Goal: Information Seeking & Learning: Understand process/instructions

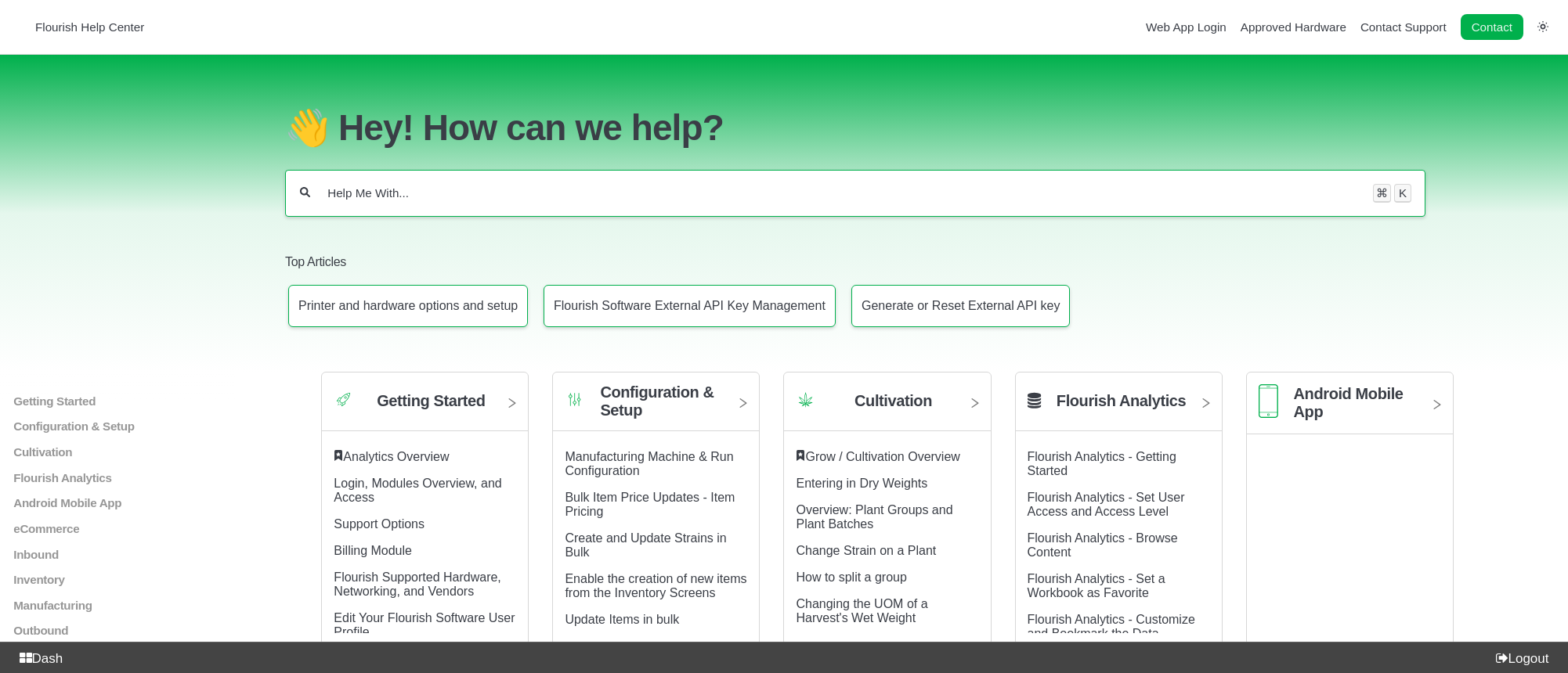
click at [504, 207] on div "⌘ K" at bounding box center [855, 193] width 1140 height 47
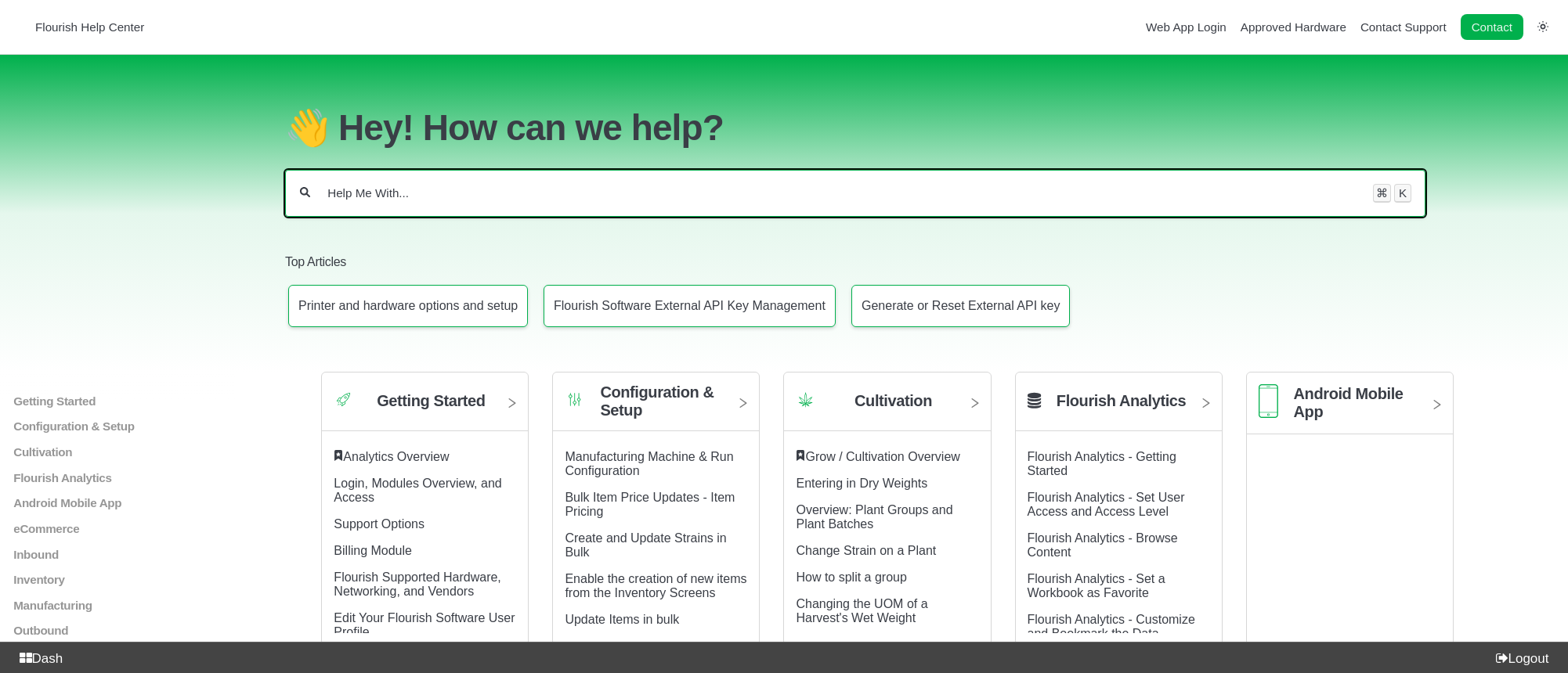
click at [504, 202] on input "Help Me With..." at bounding box center [841, 193] width 1031 height 16
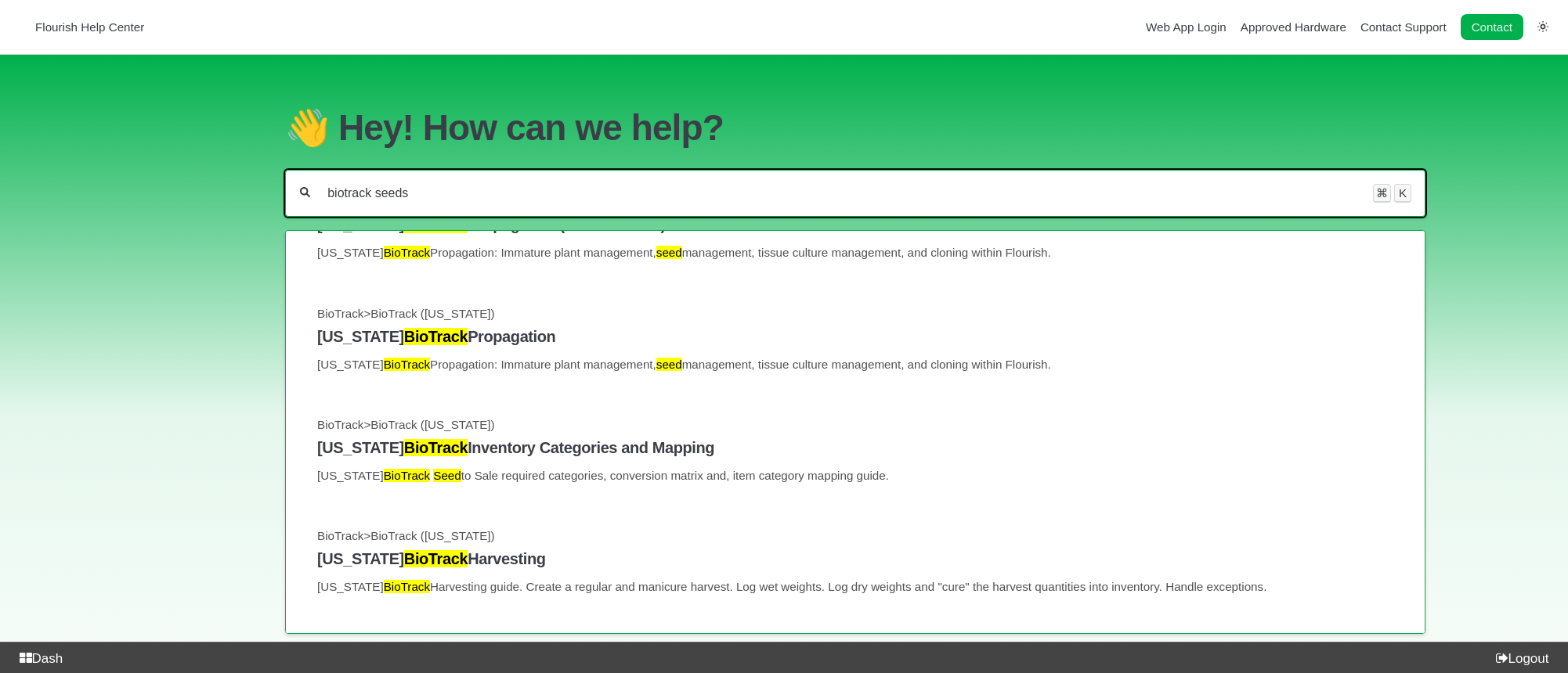
scroll to position [70, 0]
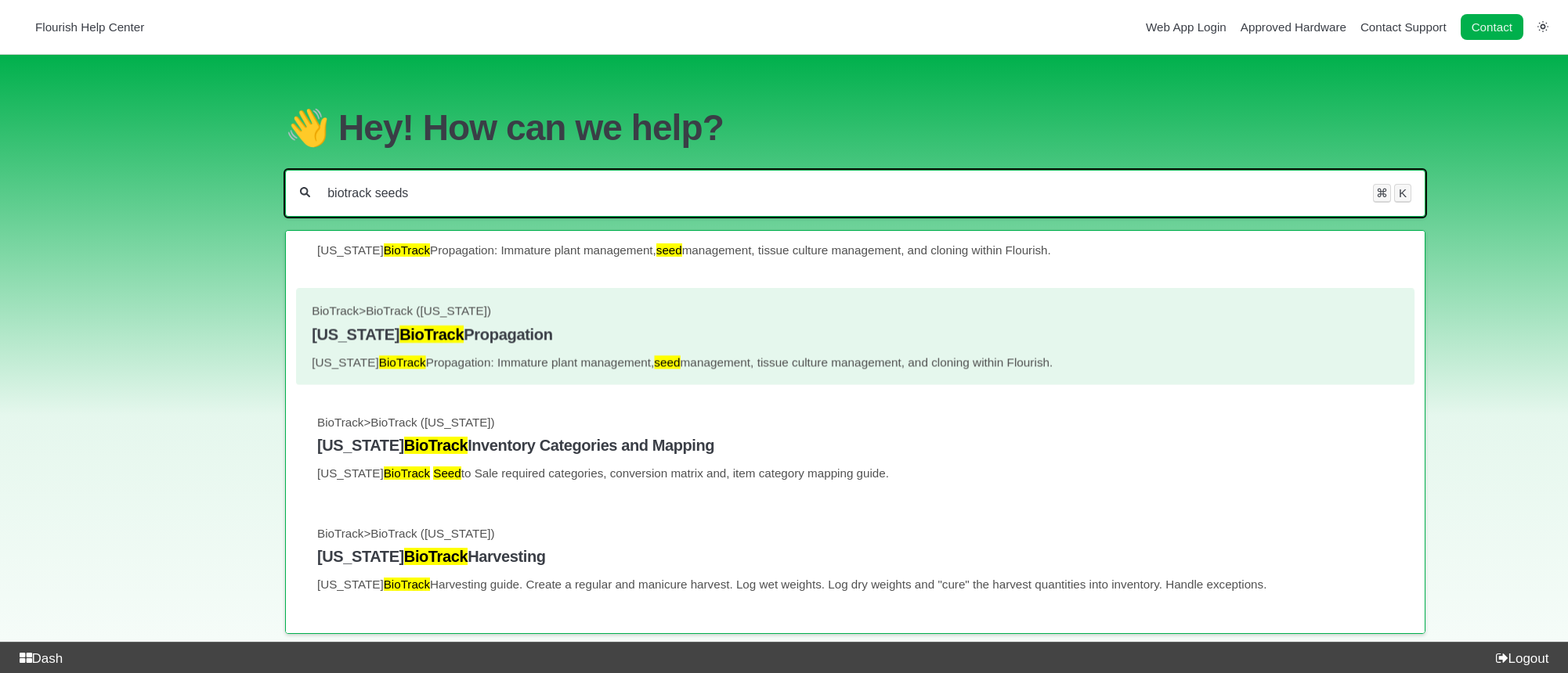
type input "biotrack seeds"
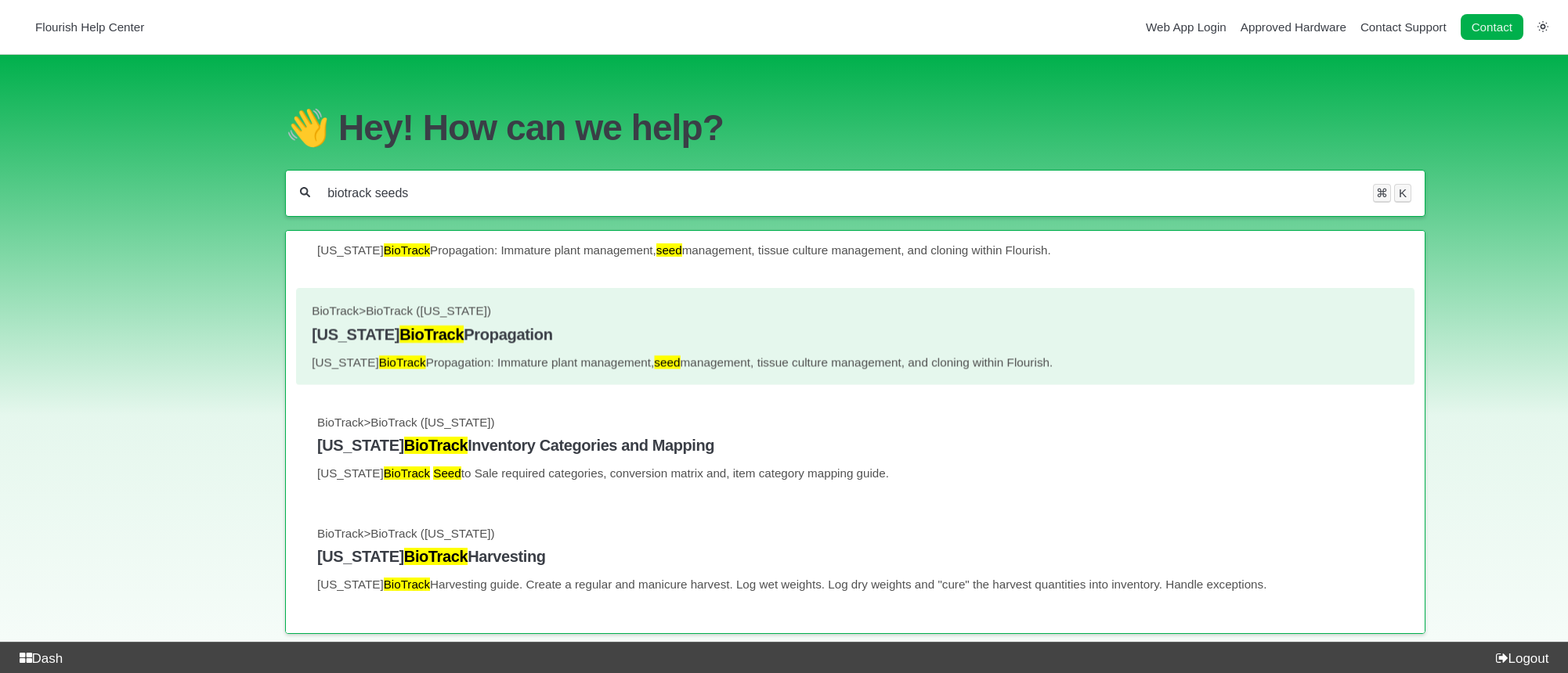
click at [568, 343] on h4 "[US_STATE] BioTrack Propagation" at bounding box center [855, 334] width 1087 height 18
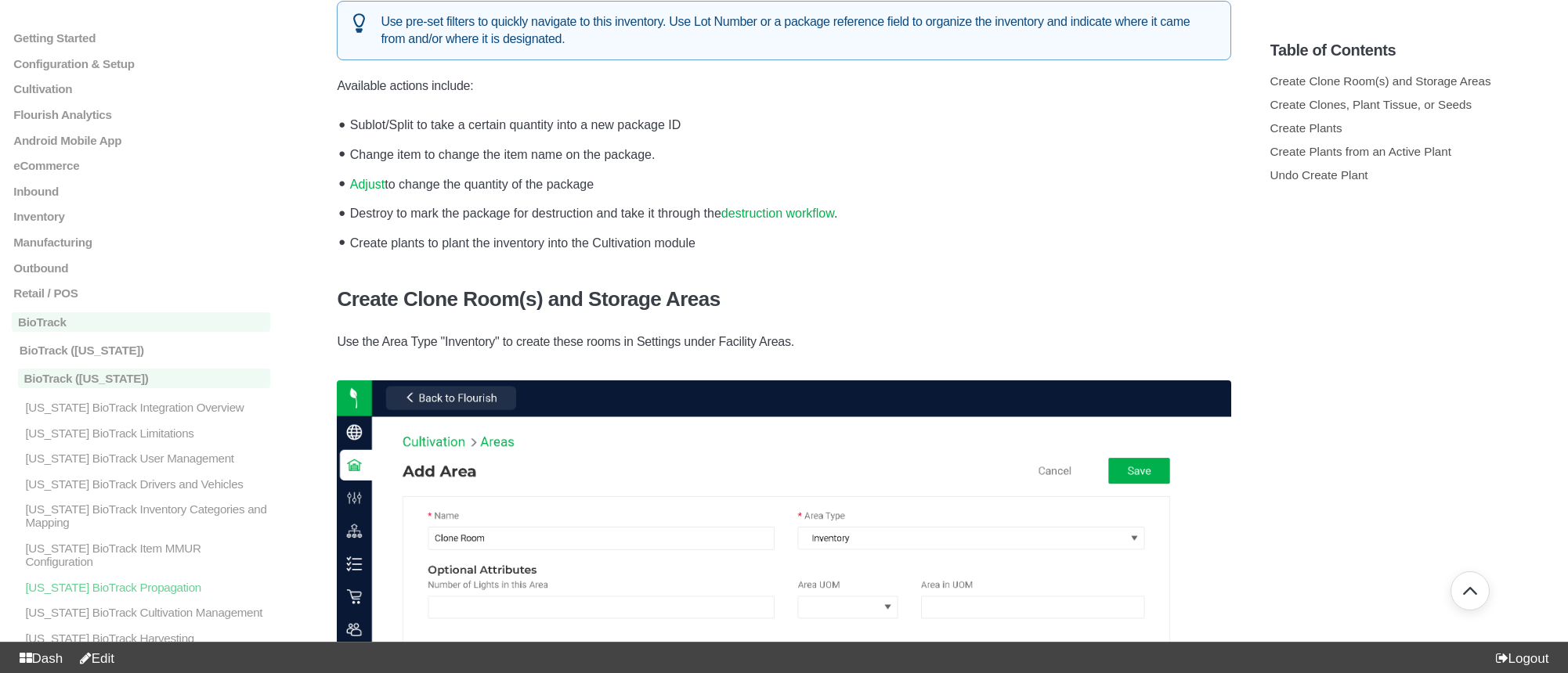
scroll to position [755, 0]
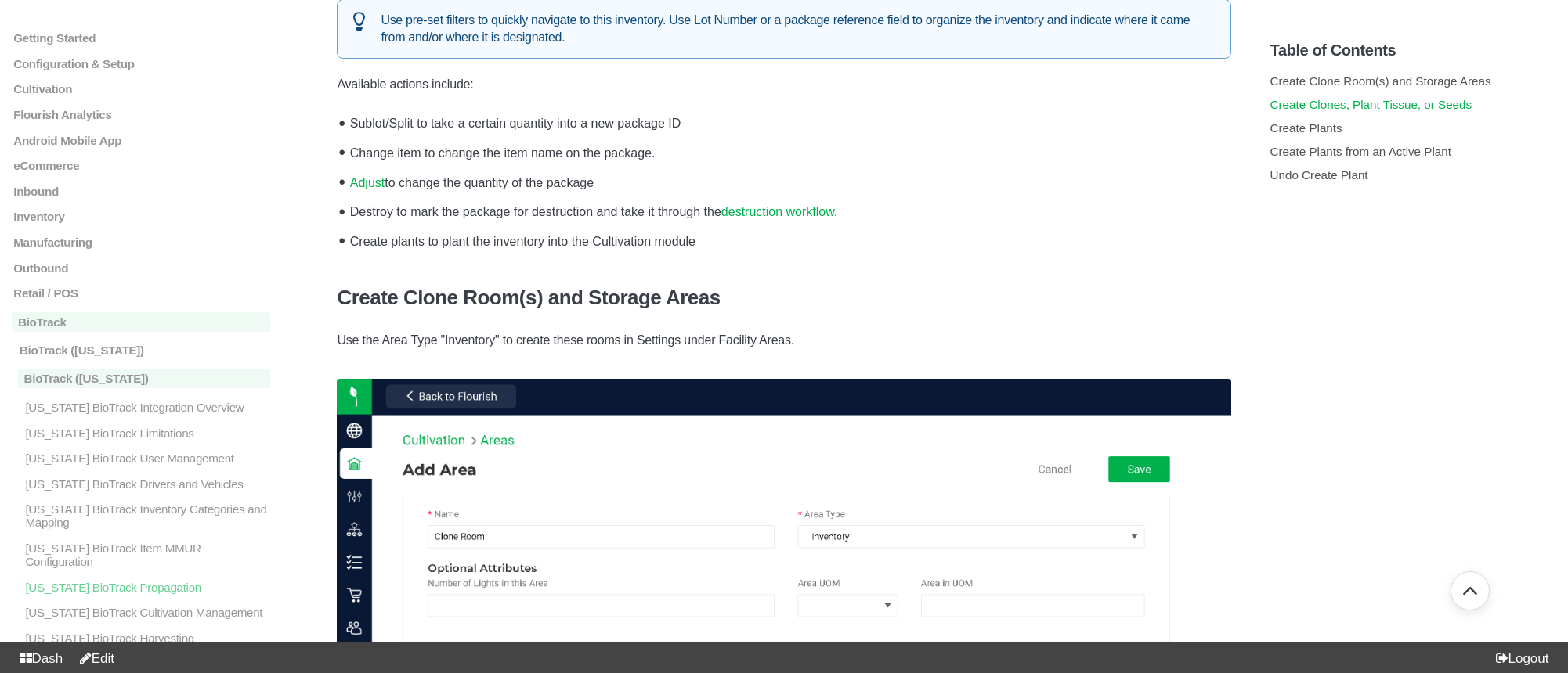
click at [1356, 110] on link "Create Clones, Plant Tissue, or Seeds" at bounding box center [1371, 104] width 202 height 13
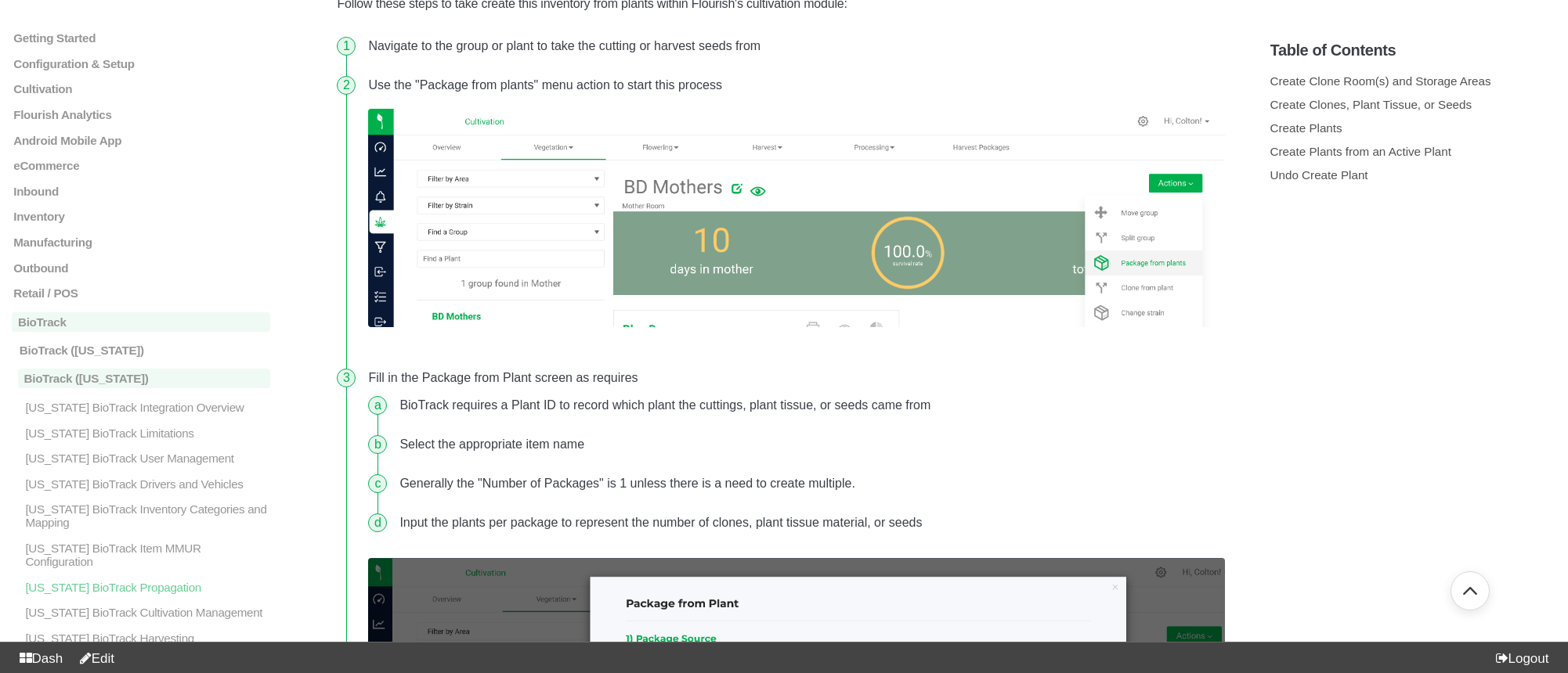
scroll to position [1529, 0]
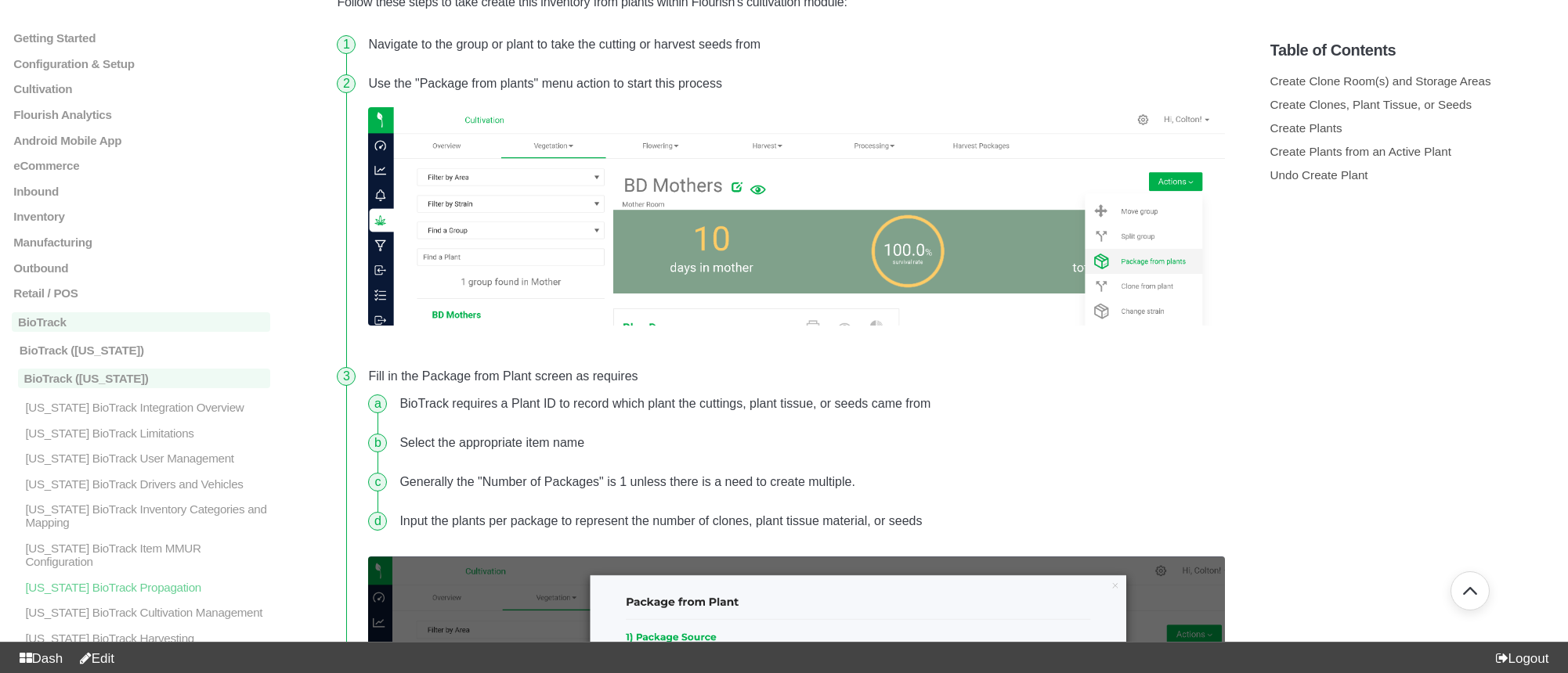
click at [1092, 416] on li "BioTrack requires a Plant ID to record which plant the cuttings, plant tissue, …" at bounding box center [808, 403] width 831 height 39
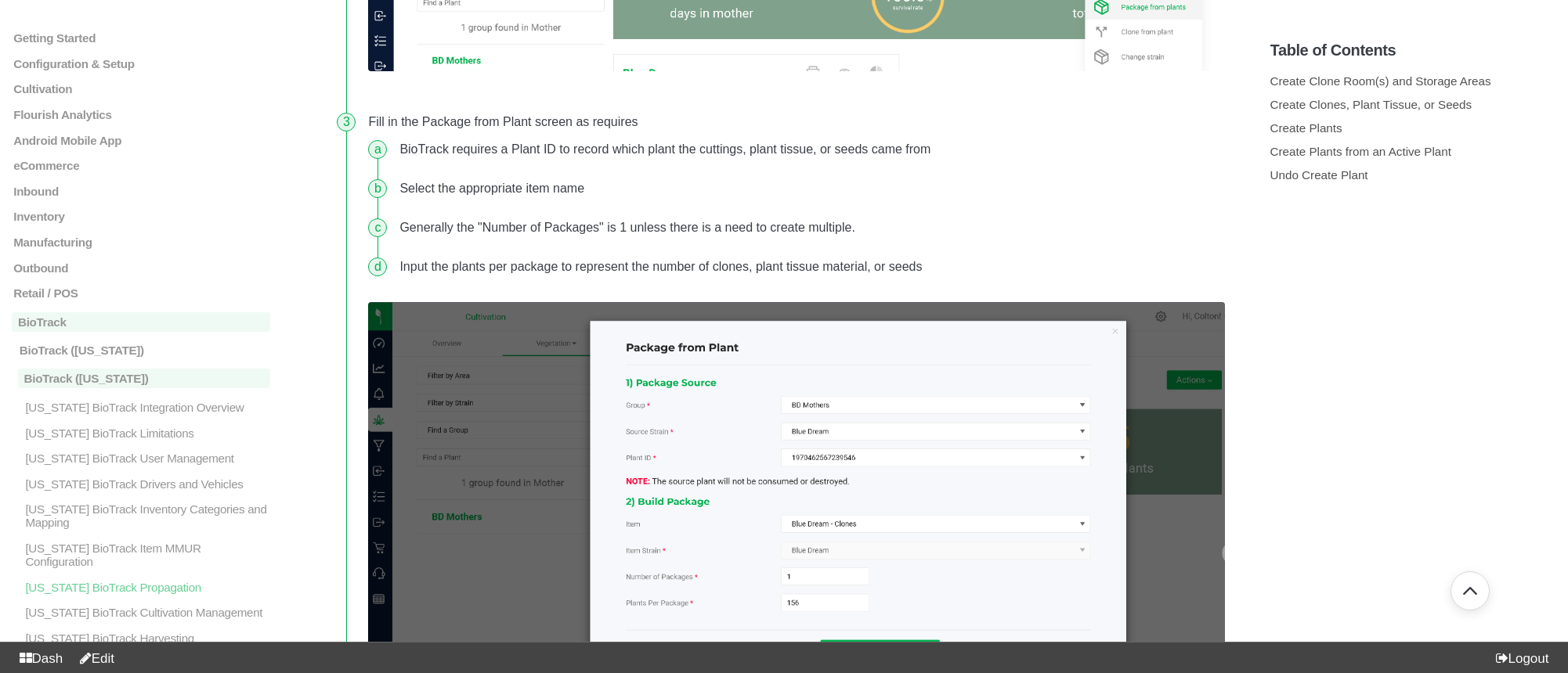
scroll to position [1805, 0]
